Goal: Task Accomplishment & Management: Manage account settings

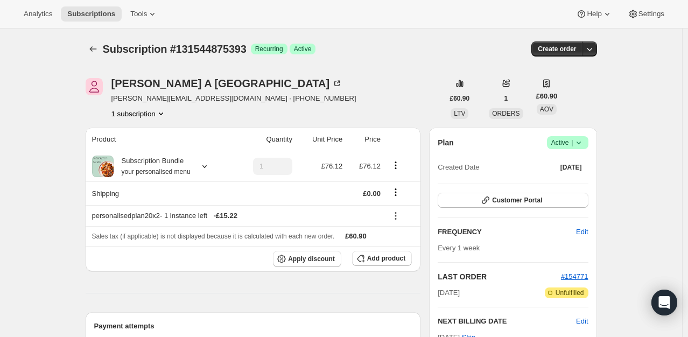
click at [578, 143] on icon at bounding box center [578, 142] width 11 height 11
click at [572, 179] on span "Cancel subscription" at bounding box center [571, 182] width 61 height 8
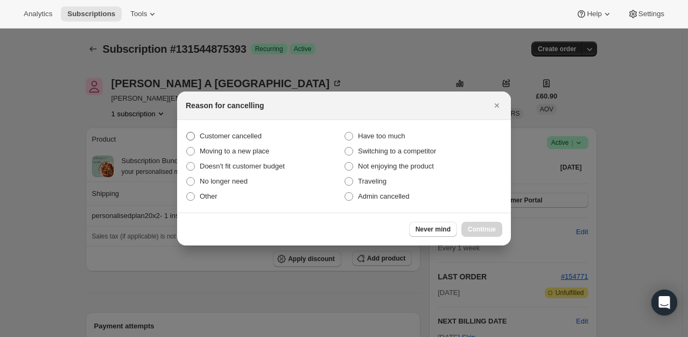
click at [243, 137] on span "Customer cancelled" at bounding box center [231, 136] width 62 height 8
click at [187, 132] on input "Customer cancelled" at bounding box center [186, 132] width 1 height 1
radio input "true"
click at [474, 230] on span "Continue" at bounding box center [482, 229] width 28 height 9
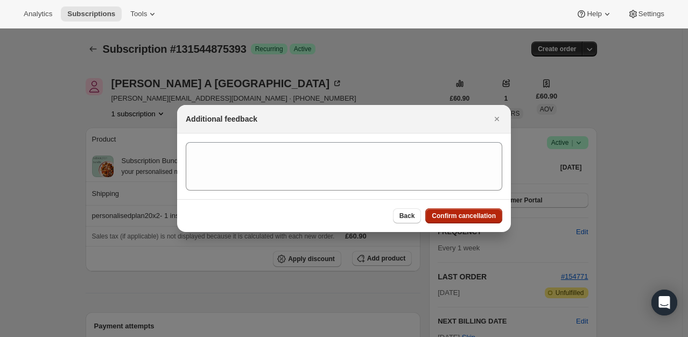
click at [474, 208] on button "Confirm cancellation" at bounding box center [463, 215] width 77 height 15
